Goal: Understand process/instructions: Learn how to perform a task or action

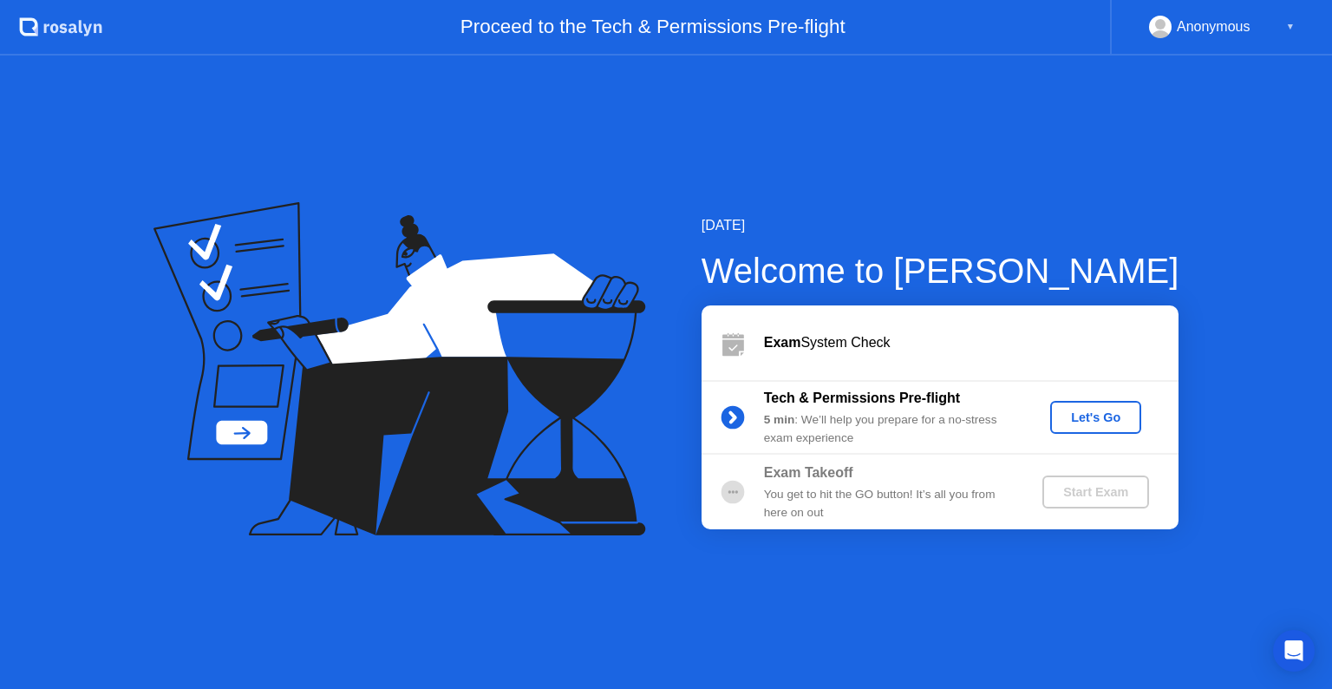
click at [858, 345] on div "Exam System Check" at bounding box center [971, 342] width 415 height 21
click at [732, 343] on icon at bounding box center [734, 347] width 22 height 16
click at [807, 354] on div "Exam System Check" at bounding box center [940, 342] width 477 height 75
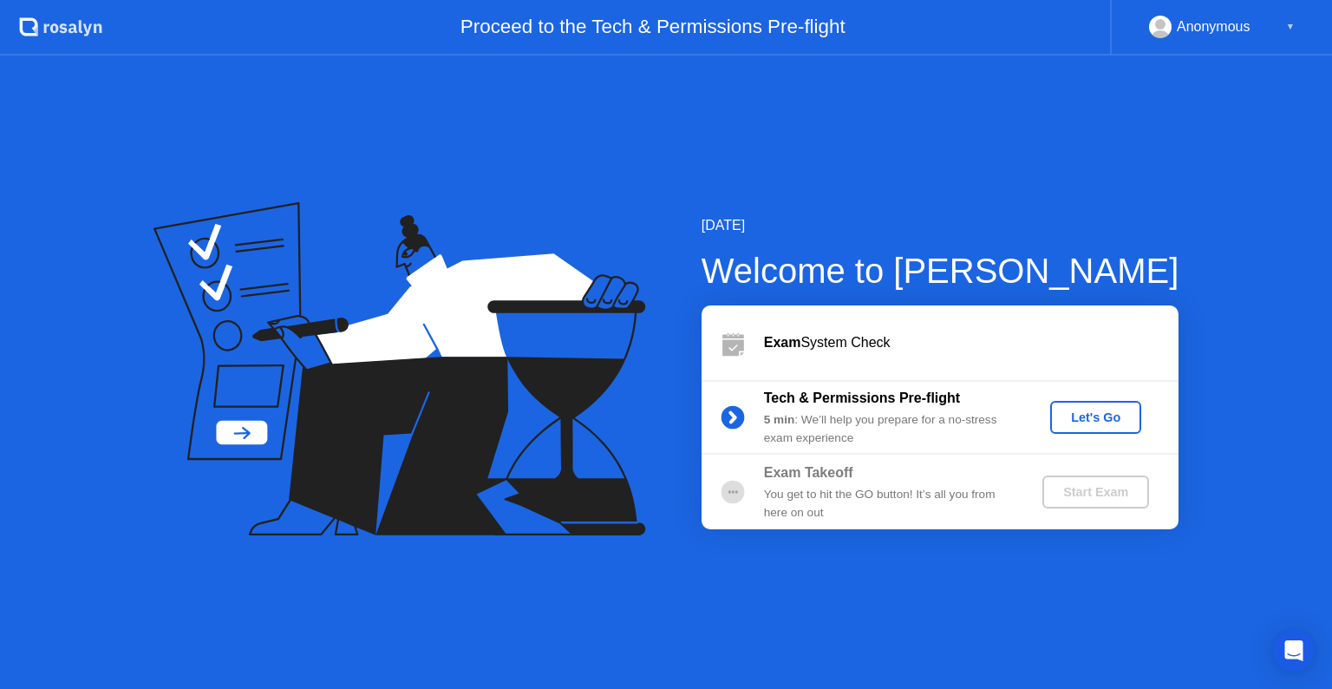
drag, startPoint x: 807, startPoint y: 354, endPoint x: 833, endPoint y: 340, distance: 29.5
click at [833, 340] on div "Exam System Check" at bounding box center [940, 342] width 477 height 75
drag, startPoint x: 833, startPoint y: 340, endPoint x: 1112, endPoint y: 409, distance: 287.8
click at [1112, 409] on div "Exam System Check Tech & Permissions Pre-flight 5 min : We’ll help you prepare …" at bounding box center [940, 417] width 477 height 224
click at [1112, 410] on div "Let's Go" at bounding box center [1095, 417] width 77 height 14
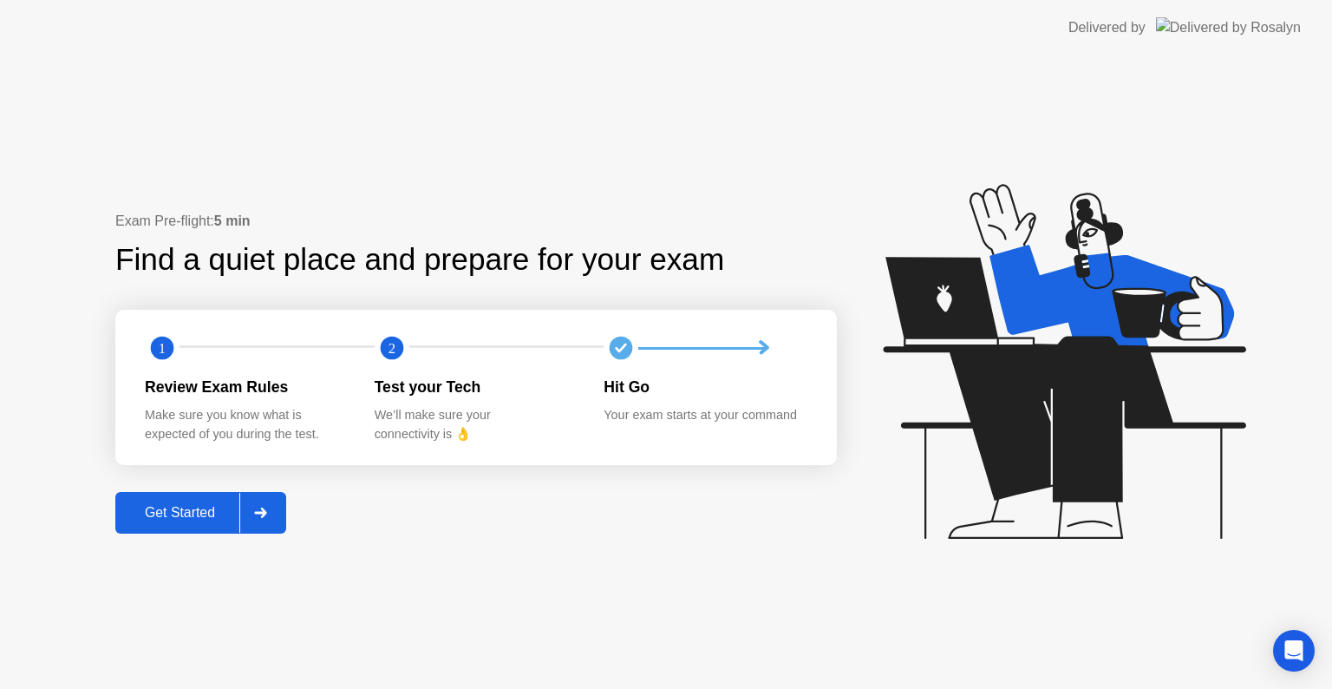
click at [189, 510] on div "Get Started" at bounding box center [180, 513] width 119 height 16
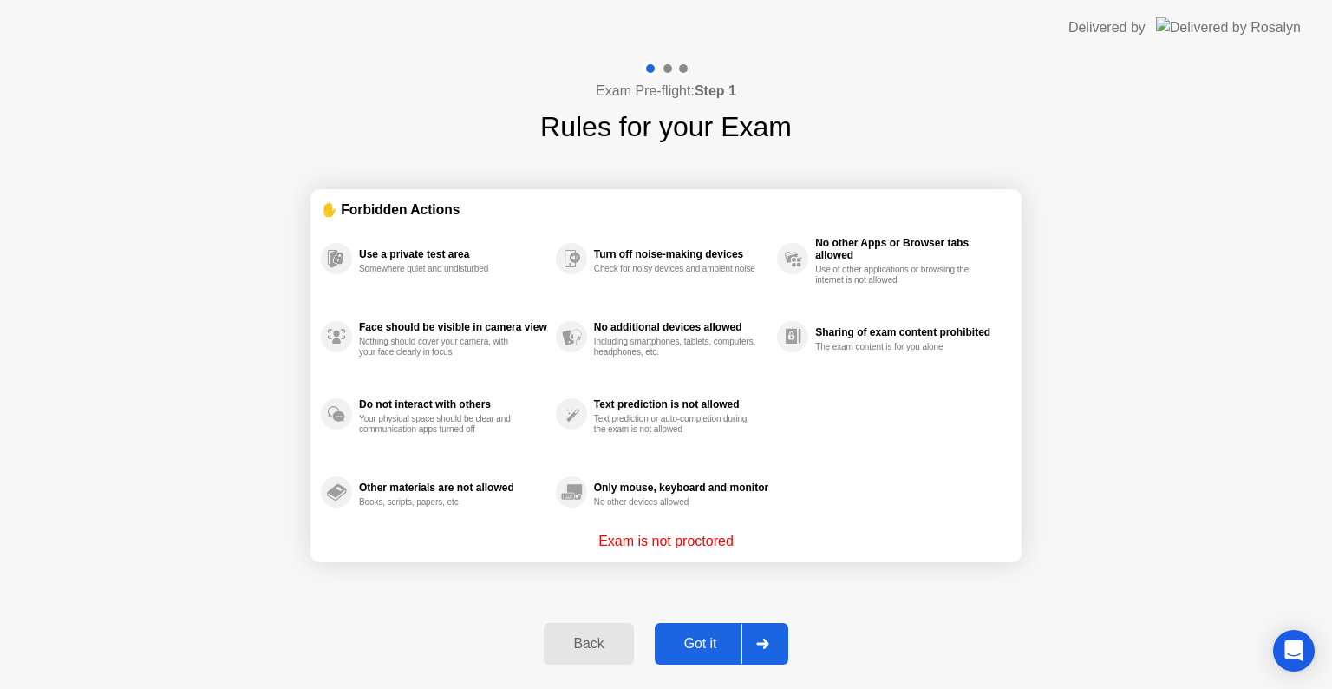
click at [607, 649] on div "Back" at bounding box center [588, 644] width 79 height 16
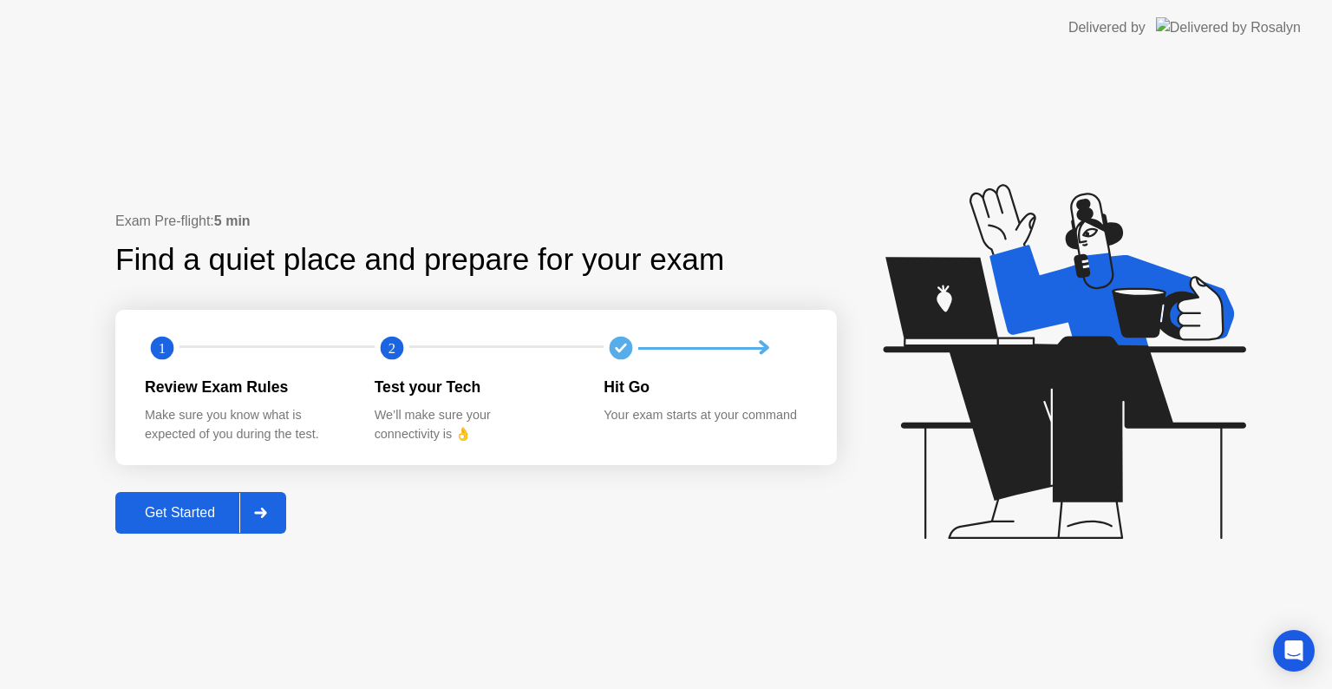
click at [236, 509] on div "Get Started" at bounding box center [180, 513] width 119 height 16
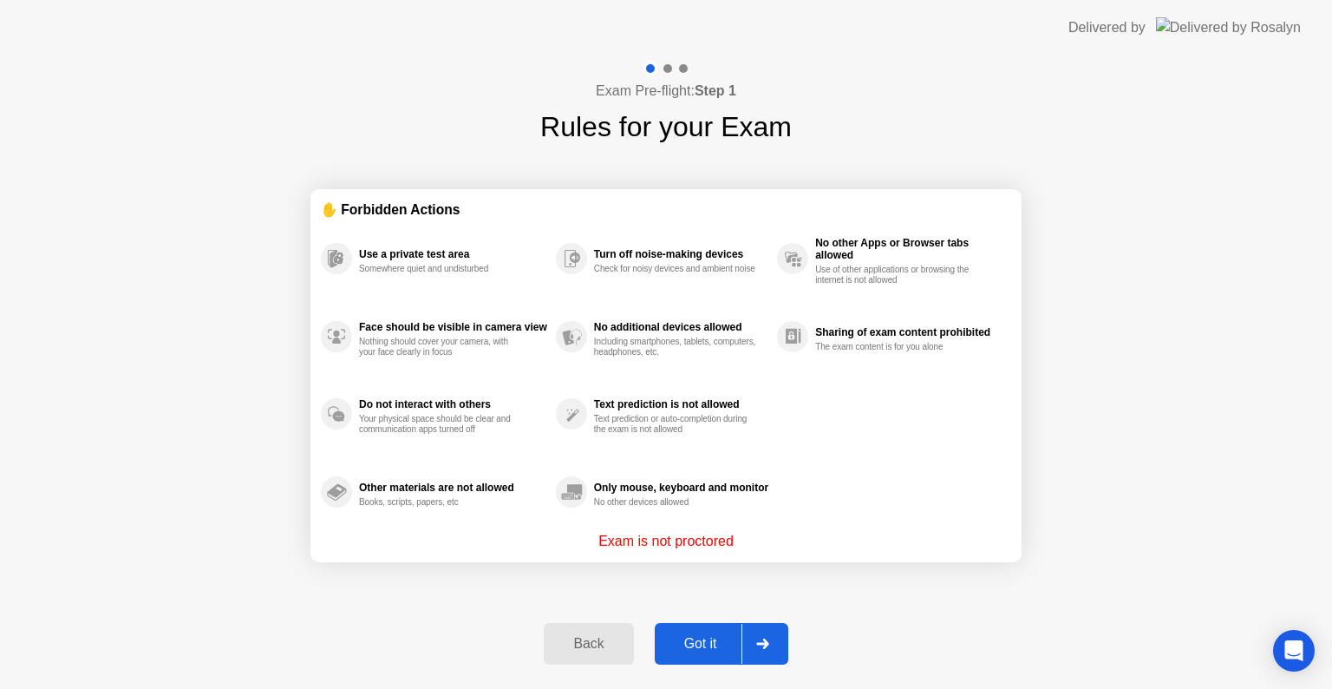
click at [718, 629] on button "Got it" at bounding box center [722, 644] width 134 height 42
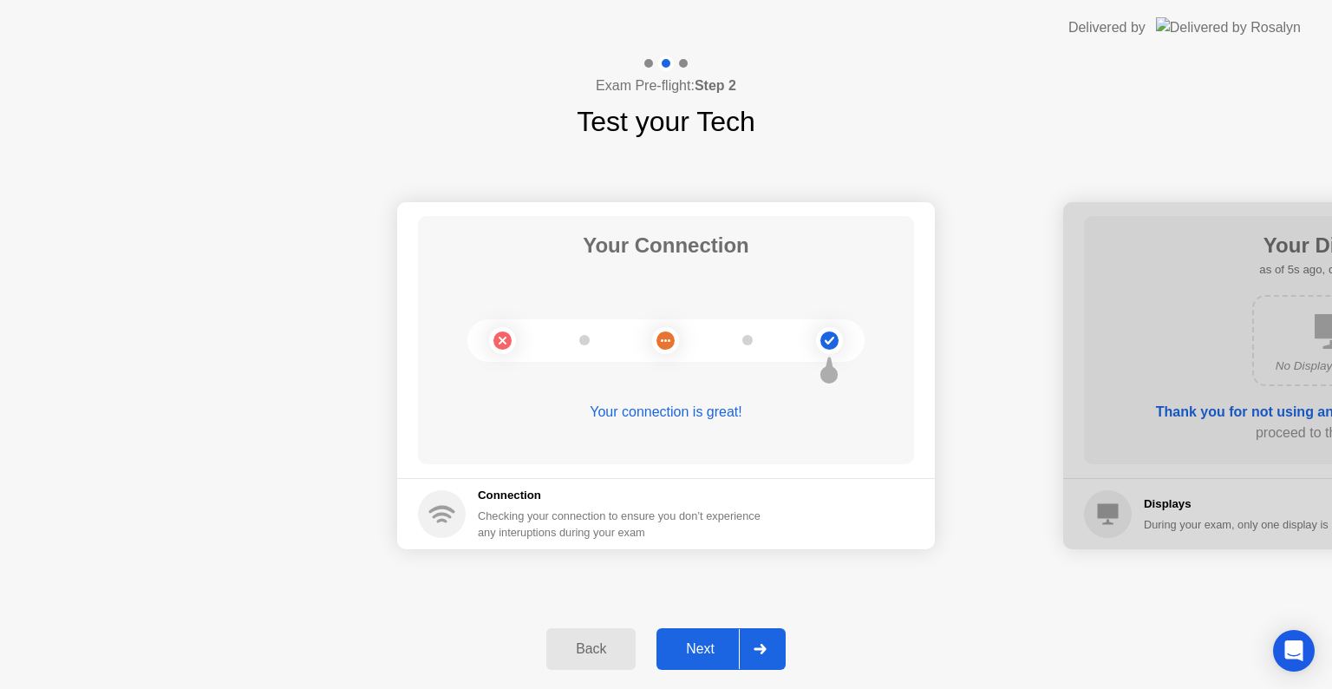
click at [703, 644] on div "Next" at bounding box center [700, 649] width 77 height 16
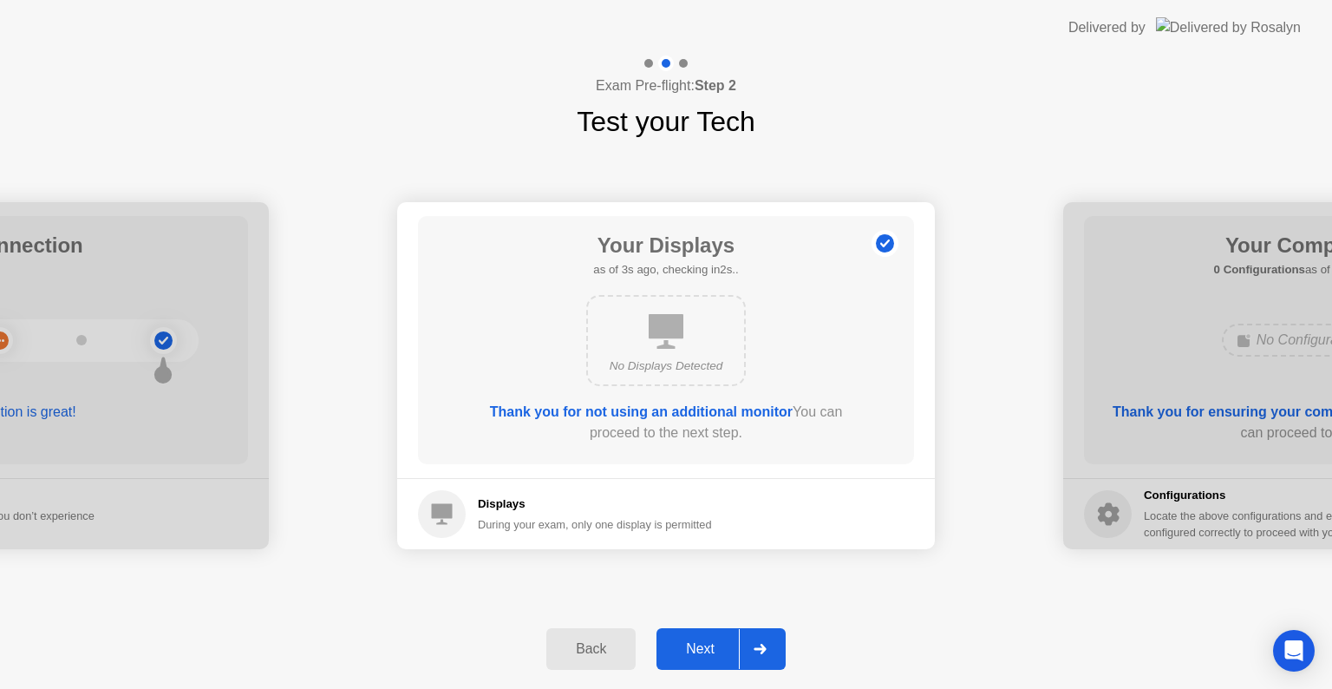
click at [706, 652] on div "Next" at bounding box center [700, 649] width 77 height 16
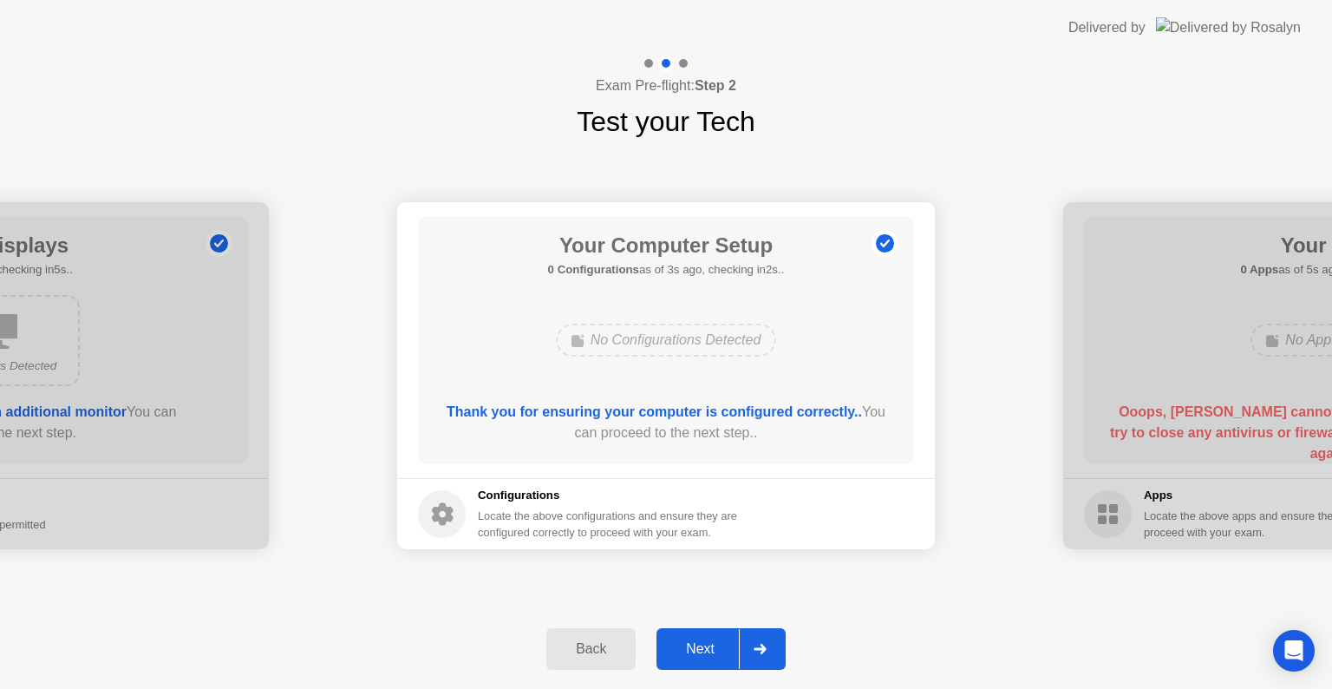
click at [722, 649] on div "Next" at bounding box center [700, 649] width 77 height 16
